Goal: Task Accomplishment & Management: Use online tool/utility

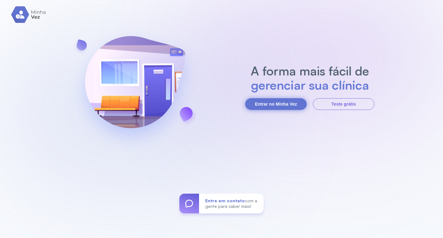
click at [261, 104] on button "Entrar no Minha Vez" at bounding box center [276, 104] width 62 height 12
click at [259, 105] on button "Entrar no Minha Vez" at bounding box center [276, 104] width 62 height 12
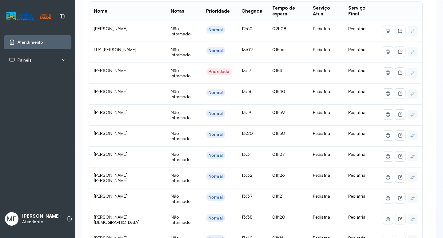
scroll to position [92, 0]
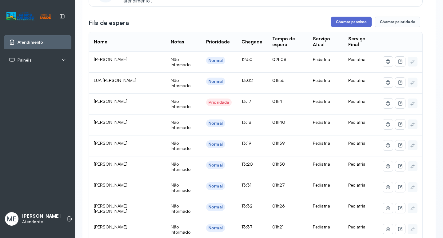
click at [340, 24] on button "Chamar próximo" at bounding box center [351, 22] width 41 height 10
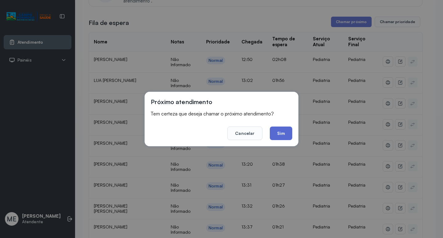
click at [276, 135] on button "Sim" at bounding box center [281, 134] width 22 height 14
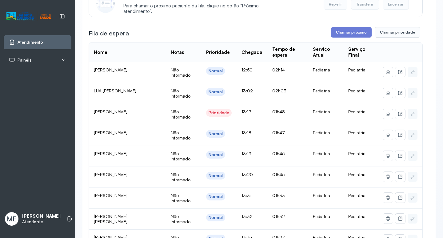
scroll to position [62, 0]
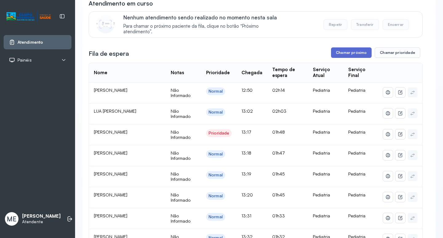
click at [332, 51] on button "Chamar próximo" at bounding box center [351, 52] width 41 height 10
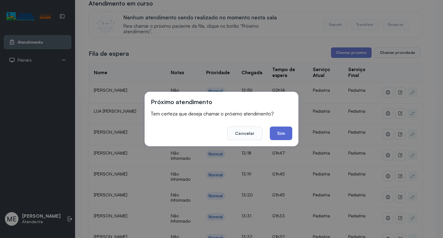
click at [280, 138] on button "Sim" at bounding box center [281, 134] width 22 height 14
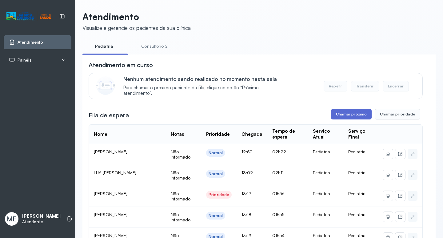
click at [340, 115] on button "Chamar próximo" at bounding box center [351, 114] width 41 height 10
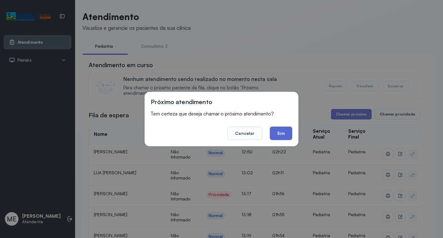
click at [283, 131] on button "Sim" at bounding box center [281, 134] width 22 height 14
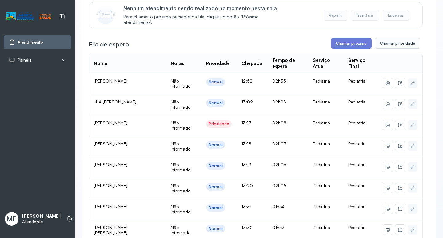
scroll to position [62, 0]
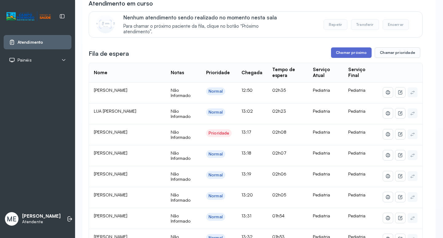
click at [343, 50] on button "Chamar próximo" at bounding box center [351, 52] width 41 height 10
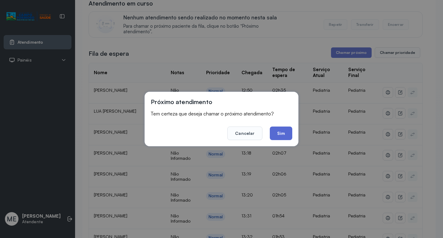
click at [280, 134] on button "Sim" at bounding box center [281, 134] width 22 height 14
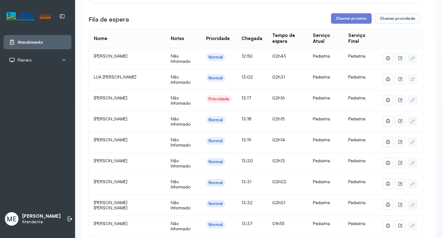
scroll to position [92, 0]
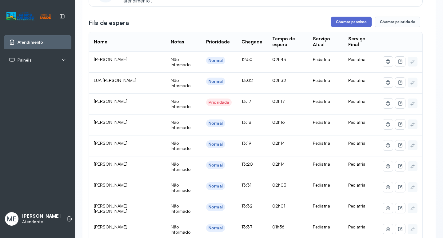
click at [355, 26] on button "Chamar próximo" at bounding box center [351, 22] width 41 height 10
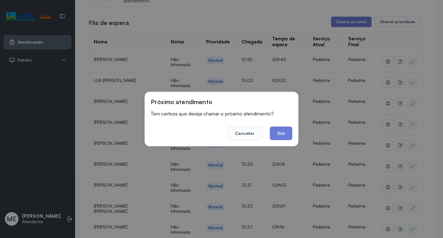
drag, startPoint x: 279, startPoint y: 134, endPoint x: 292, endPoint y: 131, distance: 13.6
click at [280, 134] on button "Sim" at bounding box center [281, 134] width 22 height 14
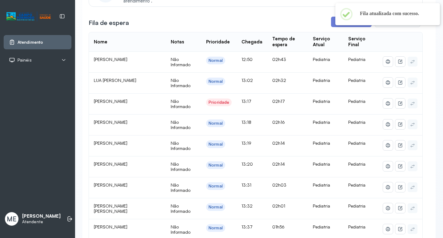
scroll to position [62, 0]
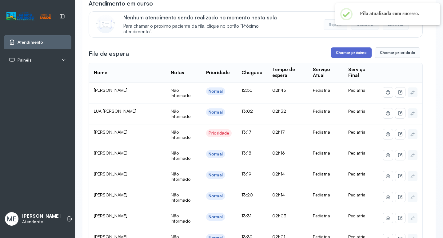
click at [348, 54] on button "Chamar próximo" at bounding box center [351, 52] width 41 height 10
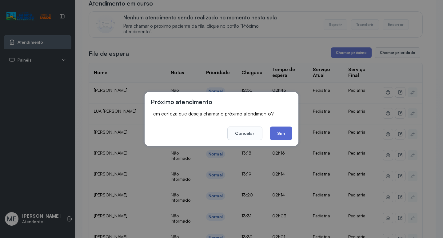
click at [282, 131] on button "Sim" at bounding box center [281, 134] width 22 height 14
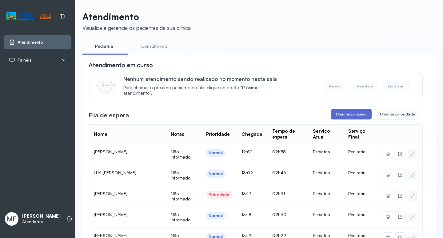
click at [347, 118] on button "Chamar próximo" at bounding box center [351, 114] width 41 height 10
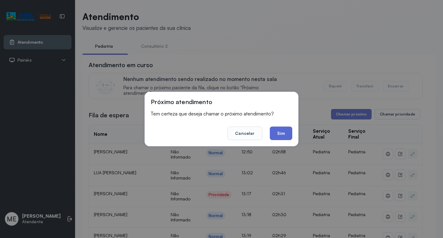
click at [279, 134] on button "Sim" at bounding box center [281, 134] width 22 height 14
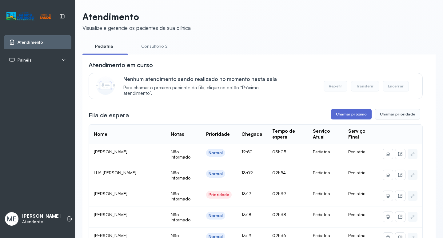
click at [336, 116] on button "Chamar próximo" at bounding box center [351, 114] width 41 height 10
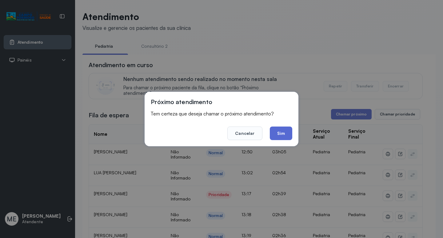
click at [276, 134] on button "Sim" at bounding box center [281, 134] width 22 height 14
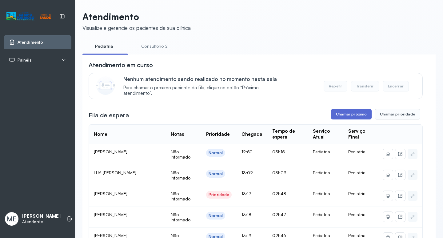
click at [334, 116] on button "Chamar próximo" at bounding box center [351, 114] width 41 height 10
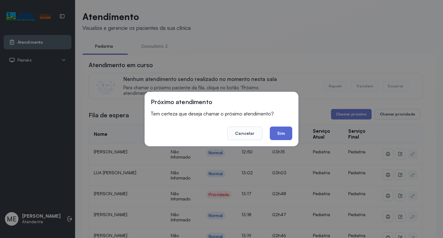
click at [280, 132] on button "Sim" at bounding box center [281, 134] width 22 height 14
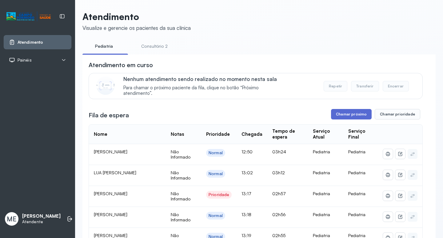
click at [336, 114] on button "Chamar próximo" at bounding box center [351, 114] width 41 height 10
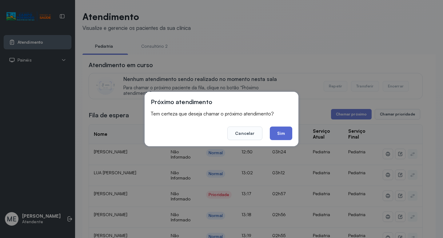
click at [281, 131] on button "Sim" at bounding box center [281, 134] width 22 height 14
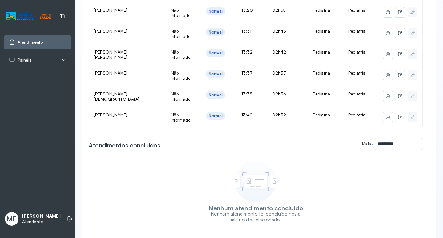
scroll to position [215, 0]
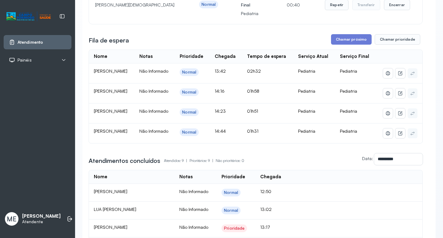
scroll to position [92, 0]
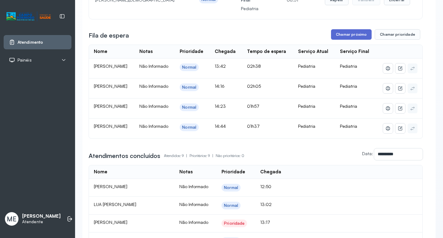
click at [342, 33] on button "Chamar próximo" at bounding box center [351, 34] width 41 height 10
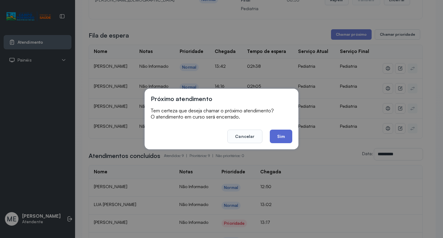
click at [282, 139] on button "Sim" at bounding box center [281, 137] width 22 height 14
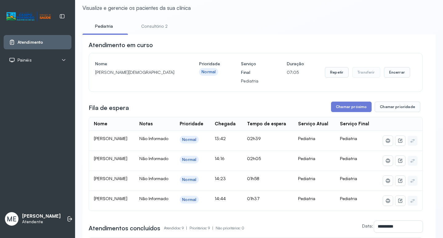
scroll to position [31, 0]
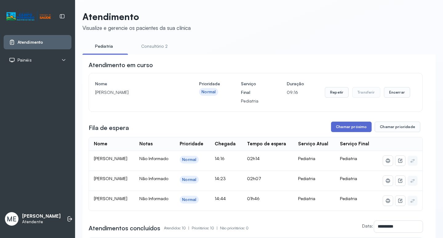
click at [348, 131] on button "Chamar próximo" at bounding box center [351, 127] width 41 height 10
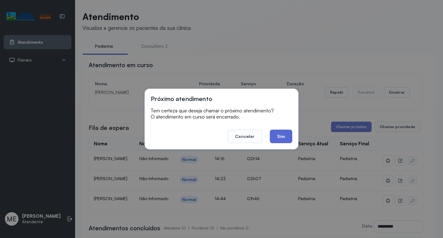
click at [286, 141] on button "Sim" at bounding box center [281, 137] width 22 height 14
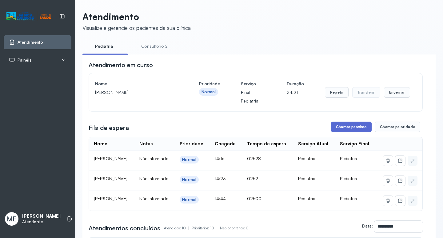
click at [335, 131] on button "Chamar próximo" at bounding box center [351, 127] width 41 height 10
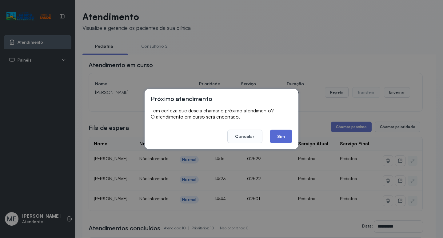
click at [287, 140] on button "Sim" at bounding box center [281, 137] width 22 height 14
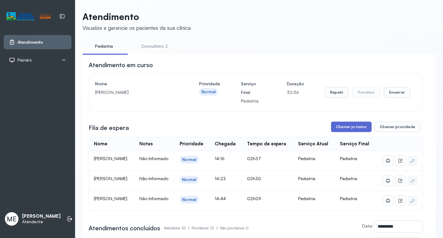
click at [346, 126] on button "Chamar próximo" at bounding box center [351, 127] width 41 height 10
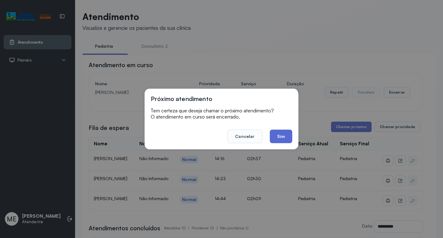
click at [283, 141] on button "Sim" at bounding box center [281, 137] width 22 height 14
